Goal: Information Seeking & Learning: Compare options

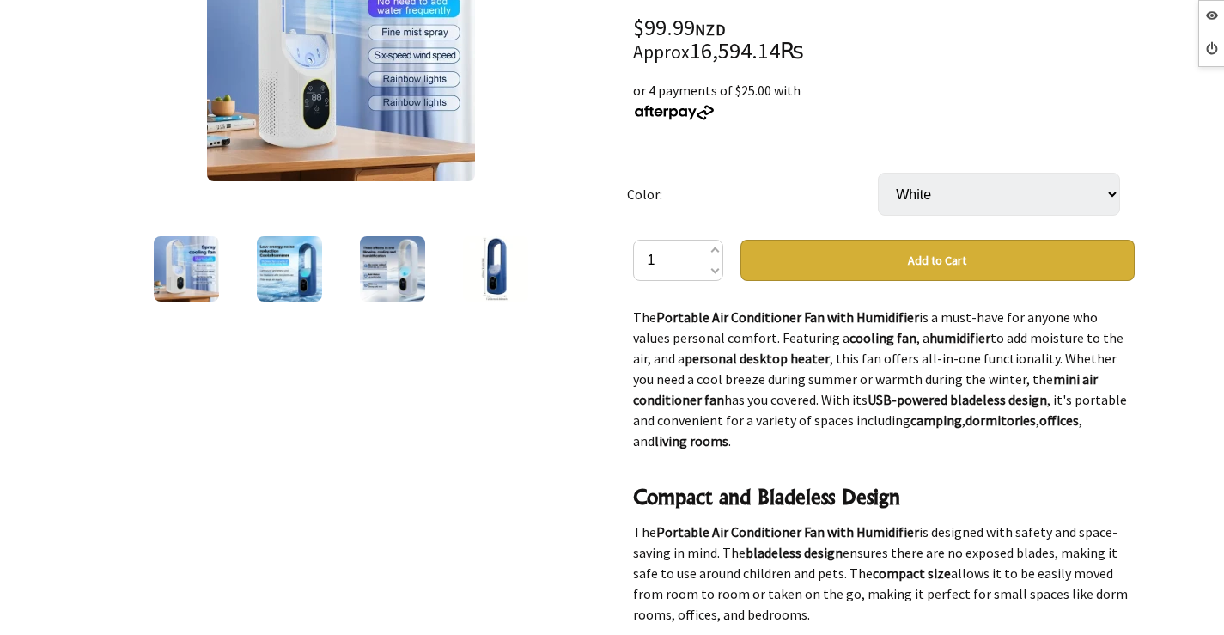
scroll to position [86, 0]
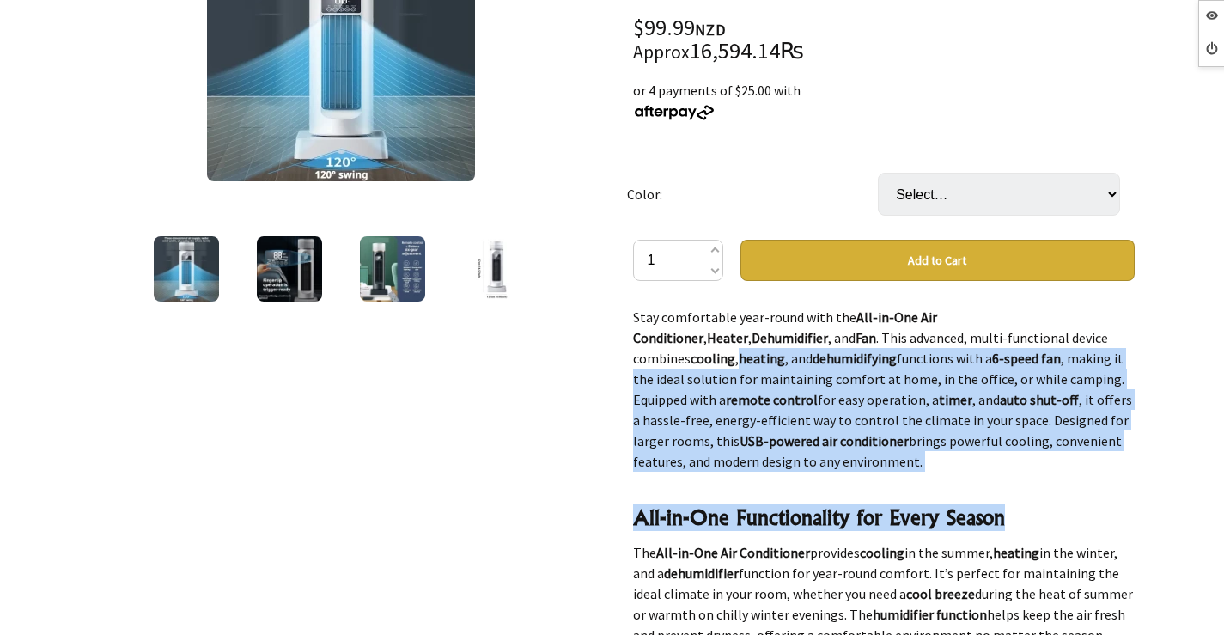
drag, startPoint x: 1133, startPoint y: 338, endPoint x: 1137, endPoint y: 433, distance: 94.5
click at [1139, 461] on div "Multi-Functional USB Air Conditioner Gift Tree $99.99 NZD Approx 16,594.14₨ or …" at bounding box center [883, 435] width 529 height 1138
click at [1136, 376] on div "Multi-Functional USB Air Conditioner Gift Tree $99.99 NZD Approx 16,594.14₨ or …" at bounding box center [883, 435] width 529 height 1138
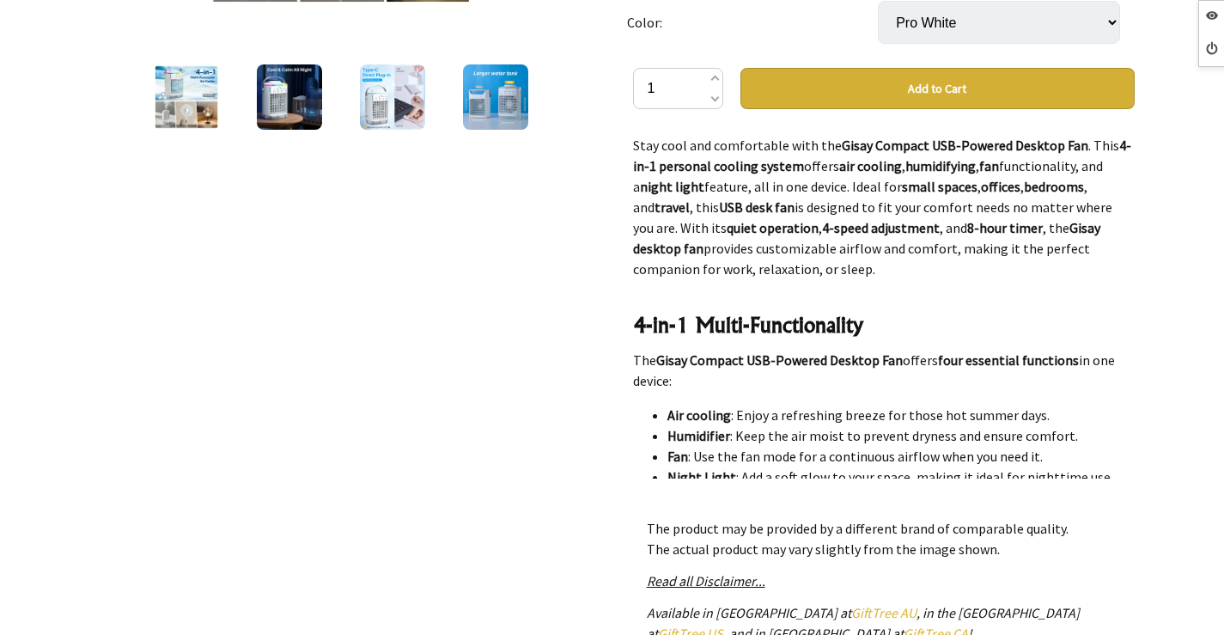
scroll to position [172, 0]
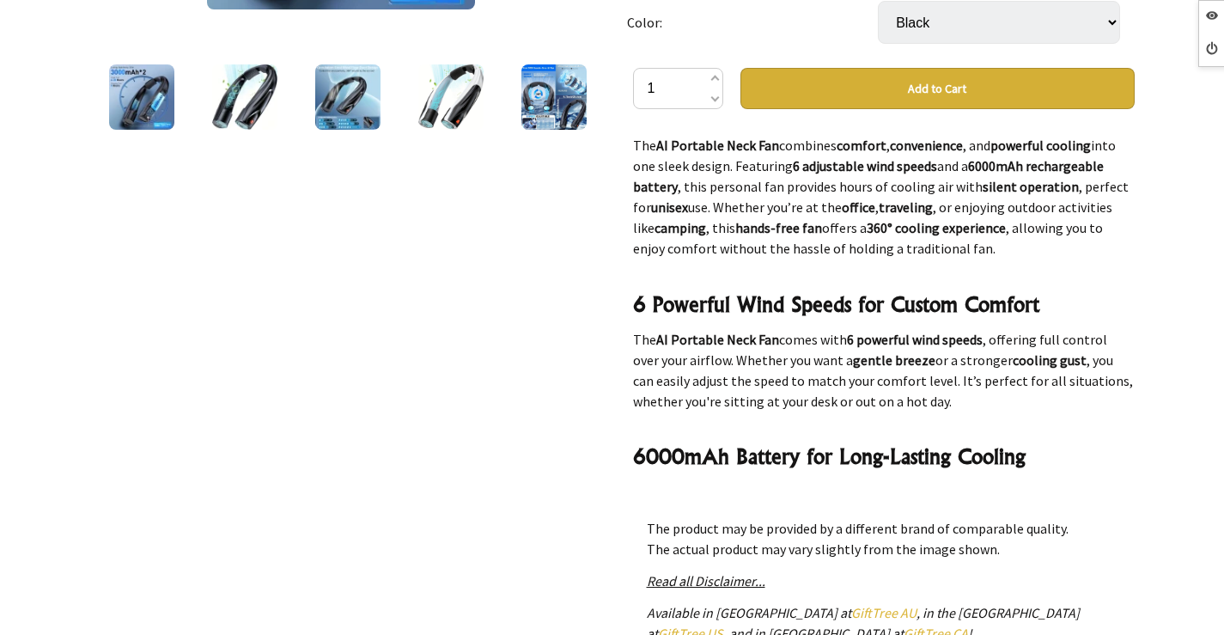
scroll to position [343, 0]
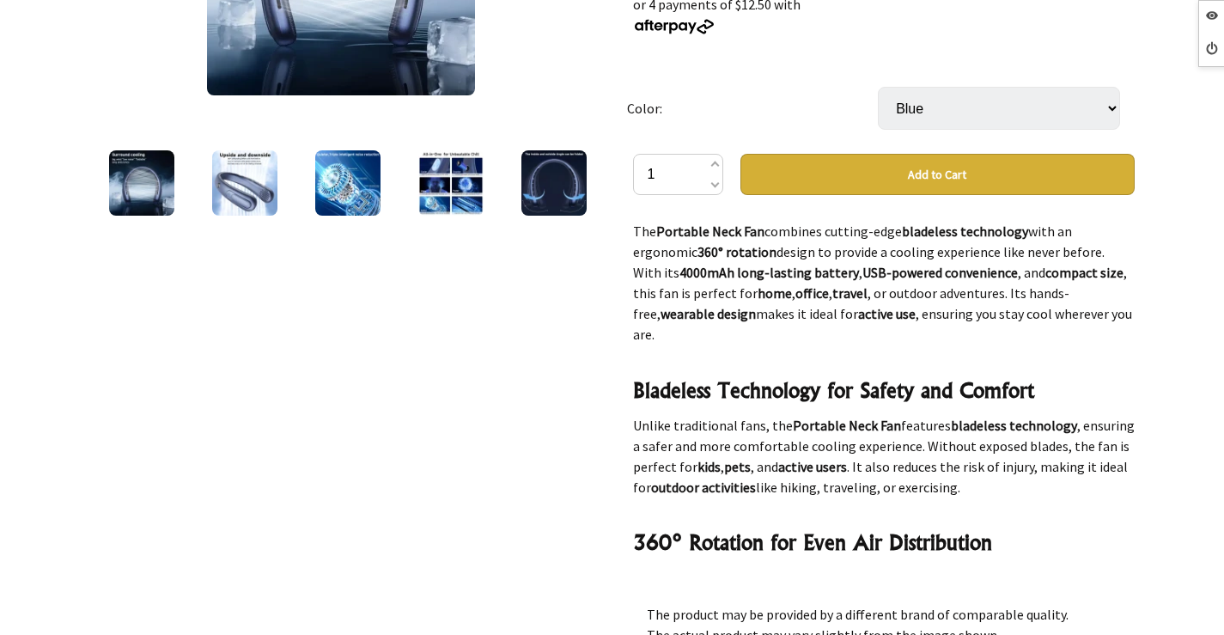
scroll to position [1030, 0]
